Goal: Task Accomplishment & Management: Complete application form

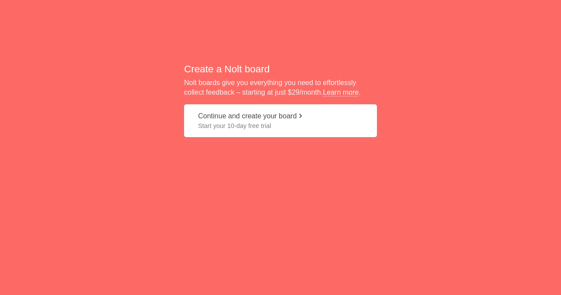
click at [274, 115] on button "Continue and create your board Start your 10-day free trial" at bounding box center [280, 120] width 193 height 33
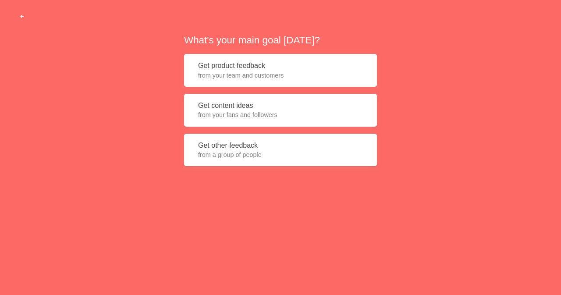
click at [23, 16] on span "button" at bounding box center [22, 17] width 6 height 6
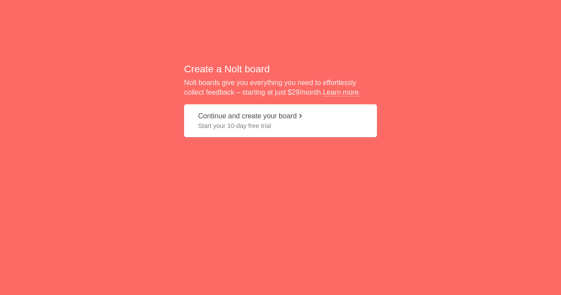
click at [271, 117] on button "Continue and create your board Start your 10-day free trial" at bounding box center [280, 120] width 193 height 33
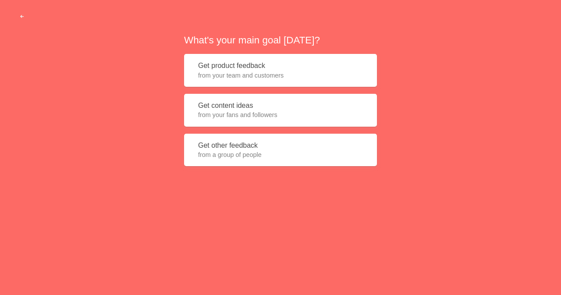
click at [265, 66] on button "Get product feedback from your team and customers" at bounding box center [280, 70] width 193 height 33
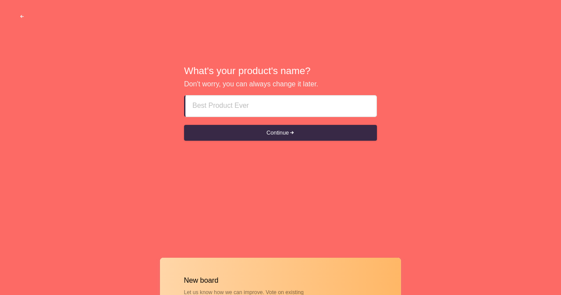
click at [265, 104] on input at bounding box center [281, 106] width 177 height 21
paste input "call girls in [GEOGRAPHIC_DATA] % [PHONE_NUMBER] % call girls in W [GEOGRAPHIC_…"
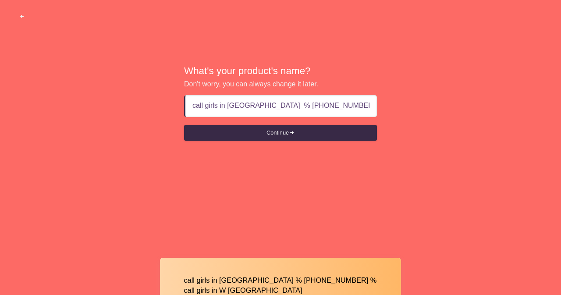
scroll to position [0, 68]
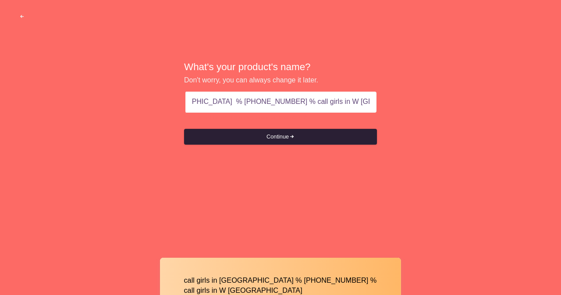
click at [296, 132] on button "Continue" at bounding box center [280, 137] width 193 height 16
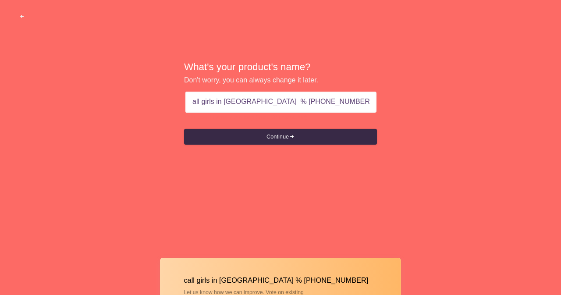
scroll to position [0, 0]
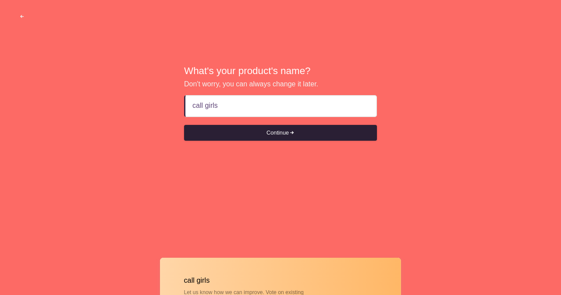
click at [329, 129] on button "Continue" at bounding box center [280, 133] width 193 height 16
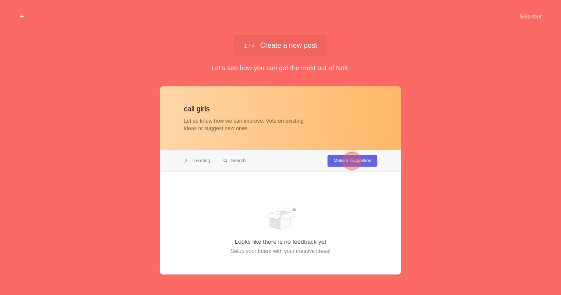
type input "call girls"
click at [355, 161] on div at bounding box center [352, 161] width 18 height 18
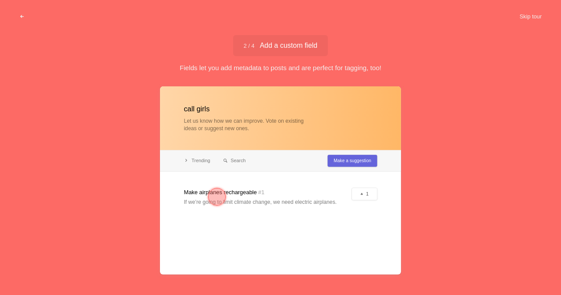
click at [213, 197] on div at bounding box center [217, 197] width 18 height 18
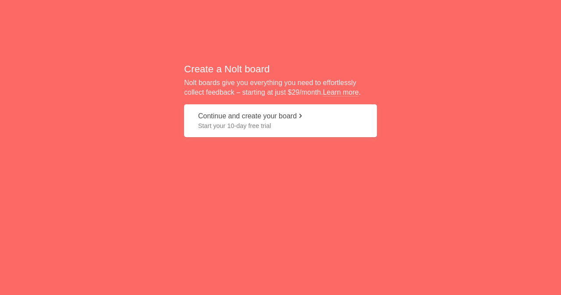
click at [279, 121] on span "Start your 10-day free trial" at bounding box center [280, 125] width 165 height 9
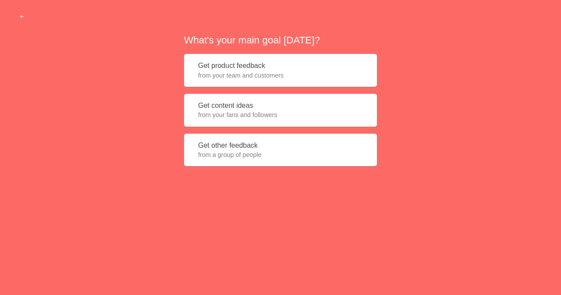
click at [262, 71] on span "from your team and customers" at bounding box center [280, 75] width 165 height 9
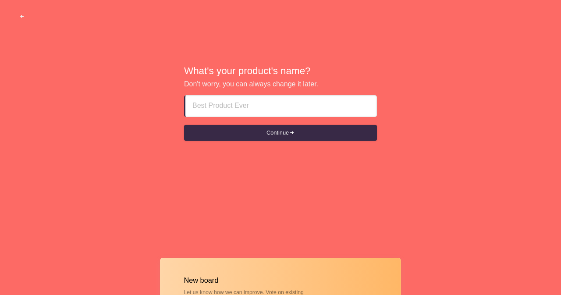
click at [256, 100] on input at bounding box center [281, 106] width 177 height 21
type input "call girls"
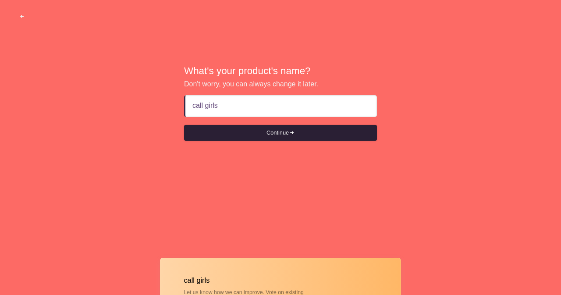
click at [284, 128] on button "Continue" at bounding box center [280, 133] width 193 height 16
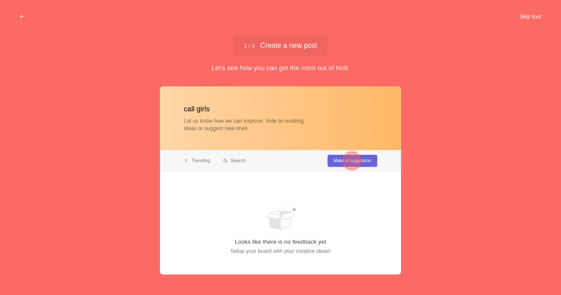
click at [532, 14] on button "Skip tour" at bounding box center [530, 17] width 43 height 16
